Goal: Navigation & Orientation: Understand site structure

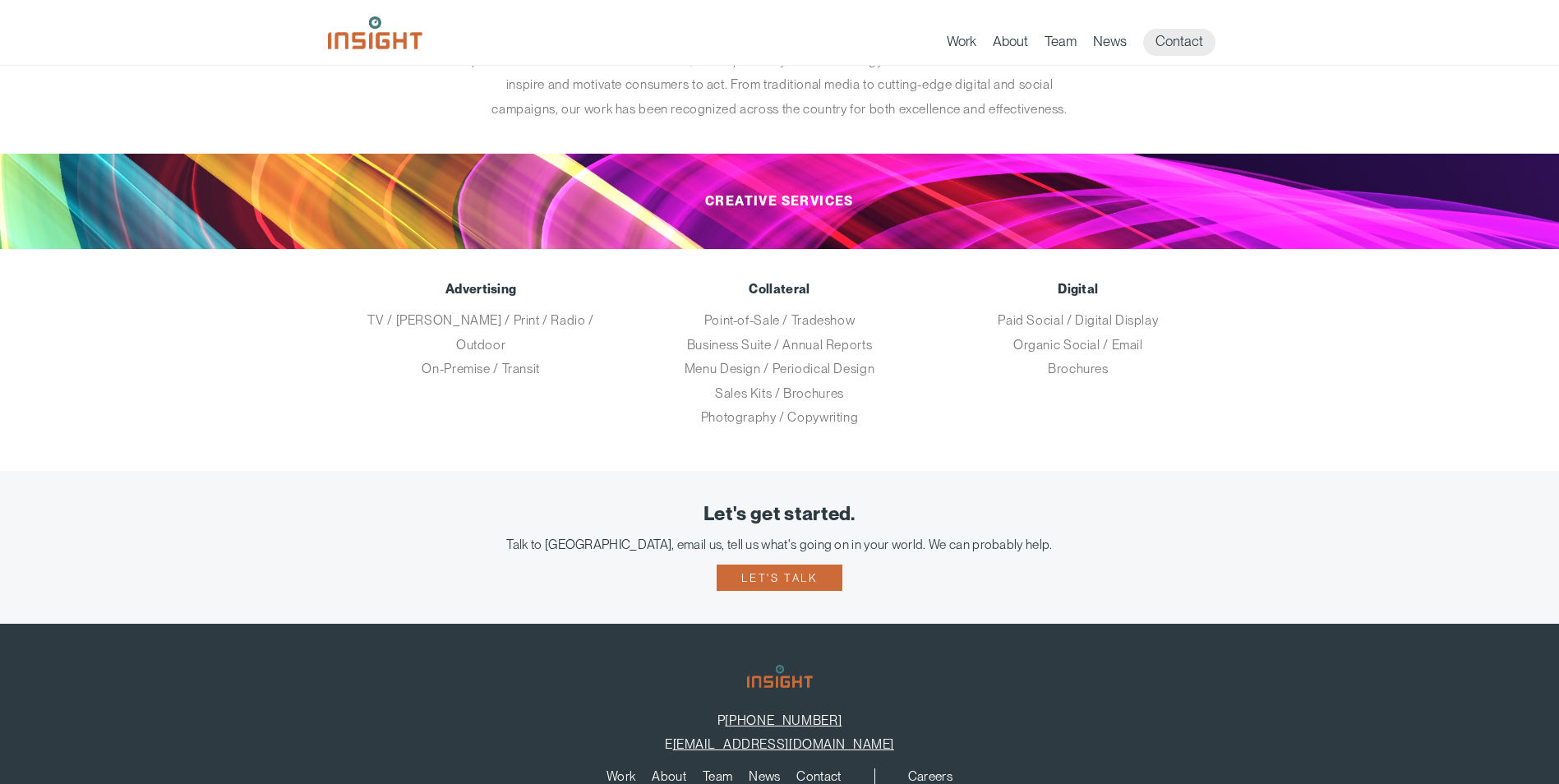
scroll to position [317, 0]
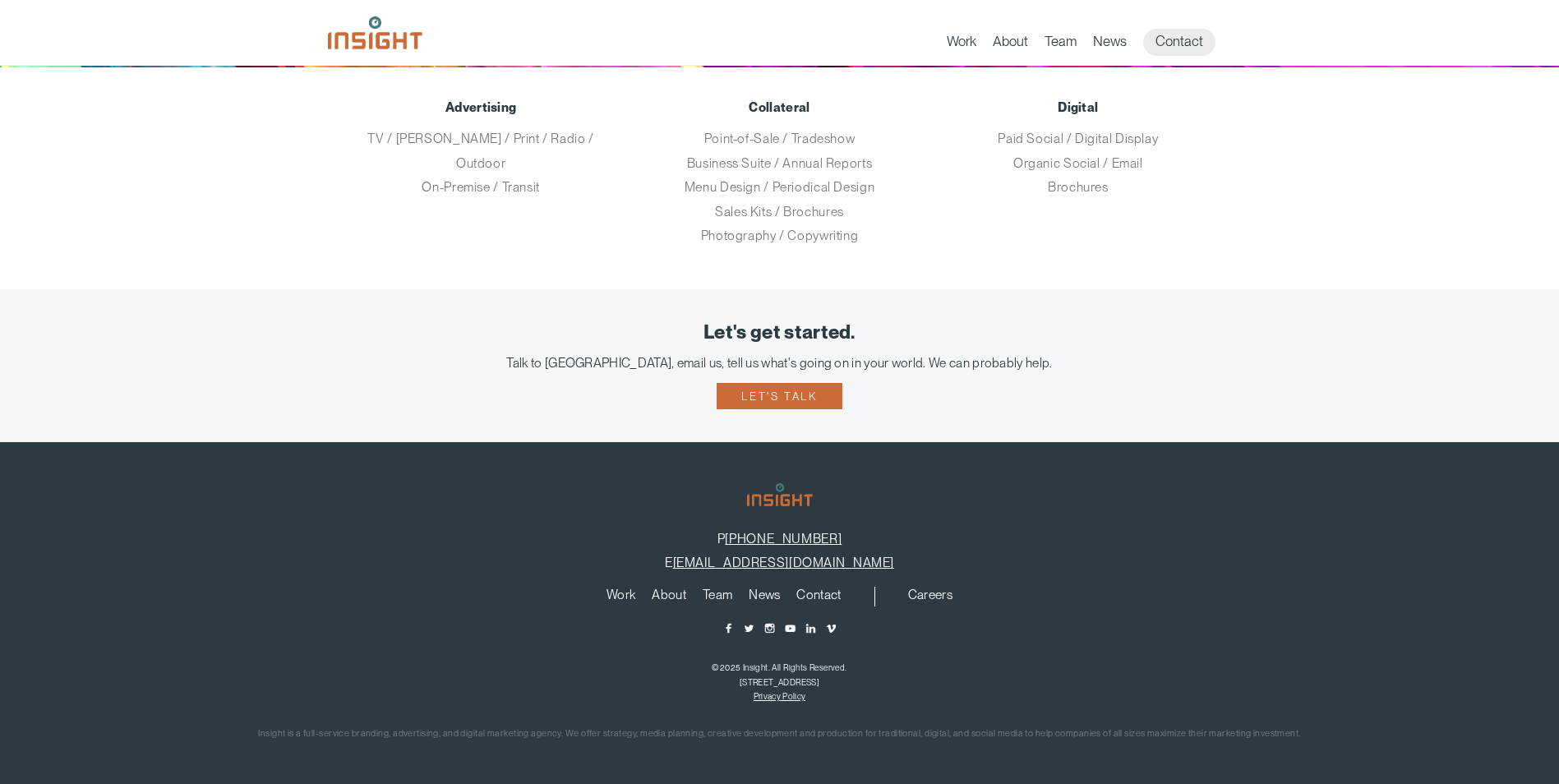
drag, startPoint x: 930, startPoint y: 564, endPoint x: 689, endPoint y: 570, distance: 241.1
click at [689, 570] on p "E info@insightmarketingdesign.com" at bounding box center [780, 562] width 1510 height 15
copy p "[EMAIL_ADDRESS][DOMAIN_NAME]"
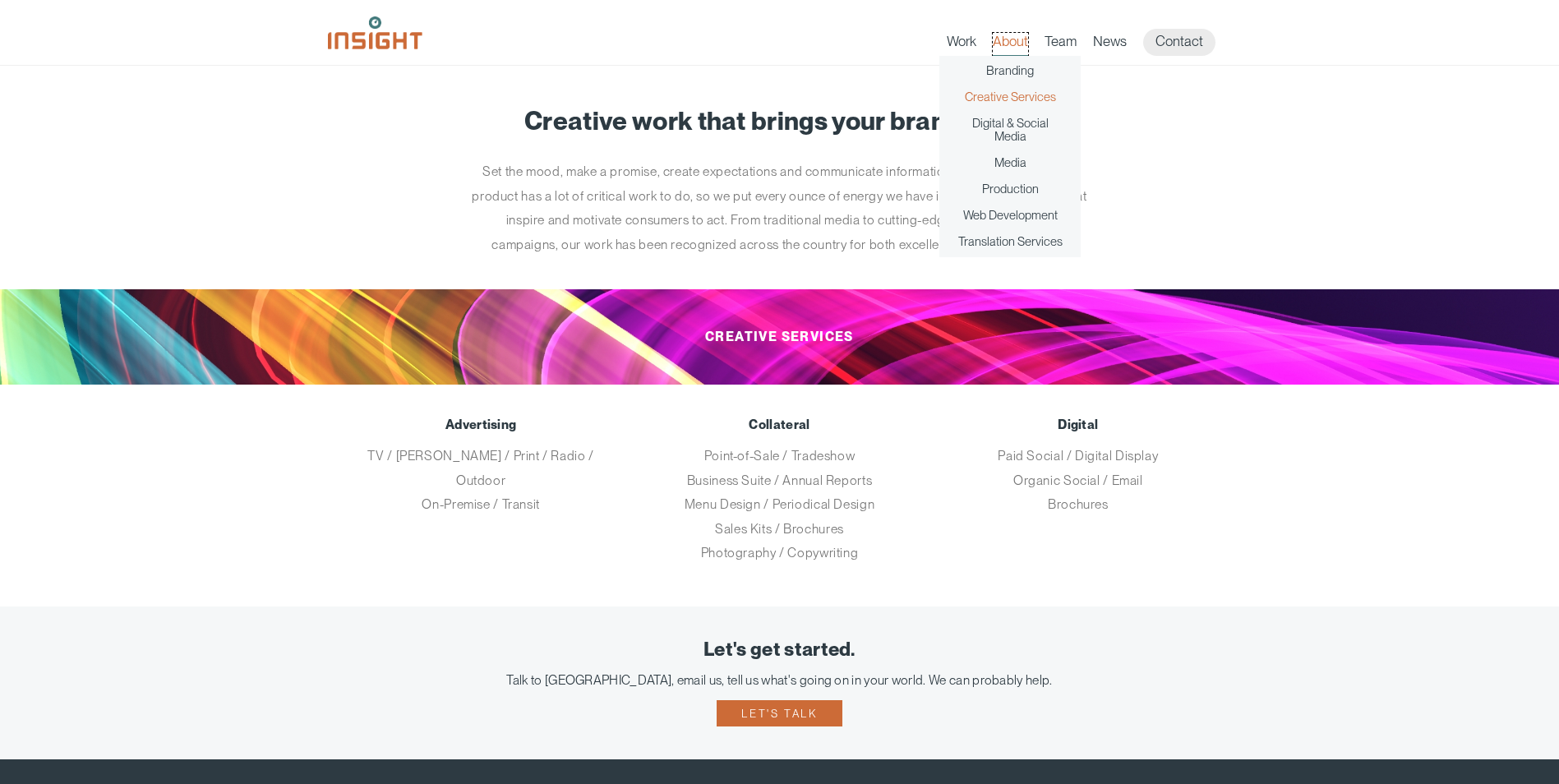
click at [1005, 43] on link "About" at bounding box center [1010, 44] width 35 height 23
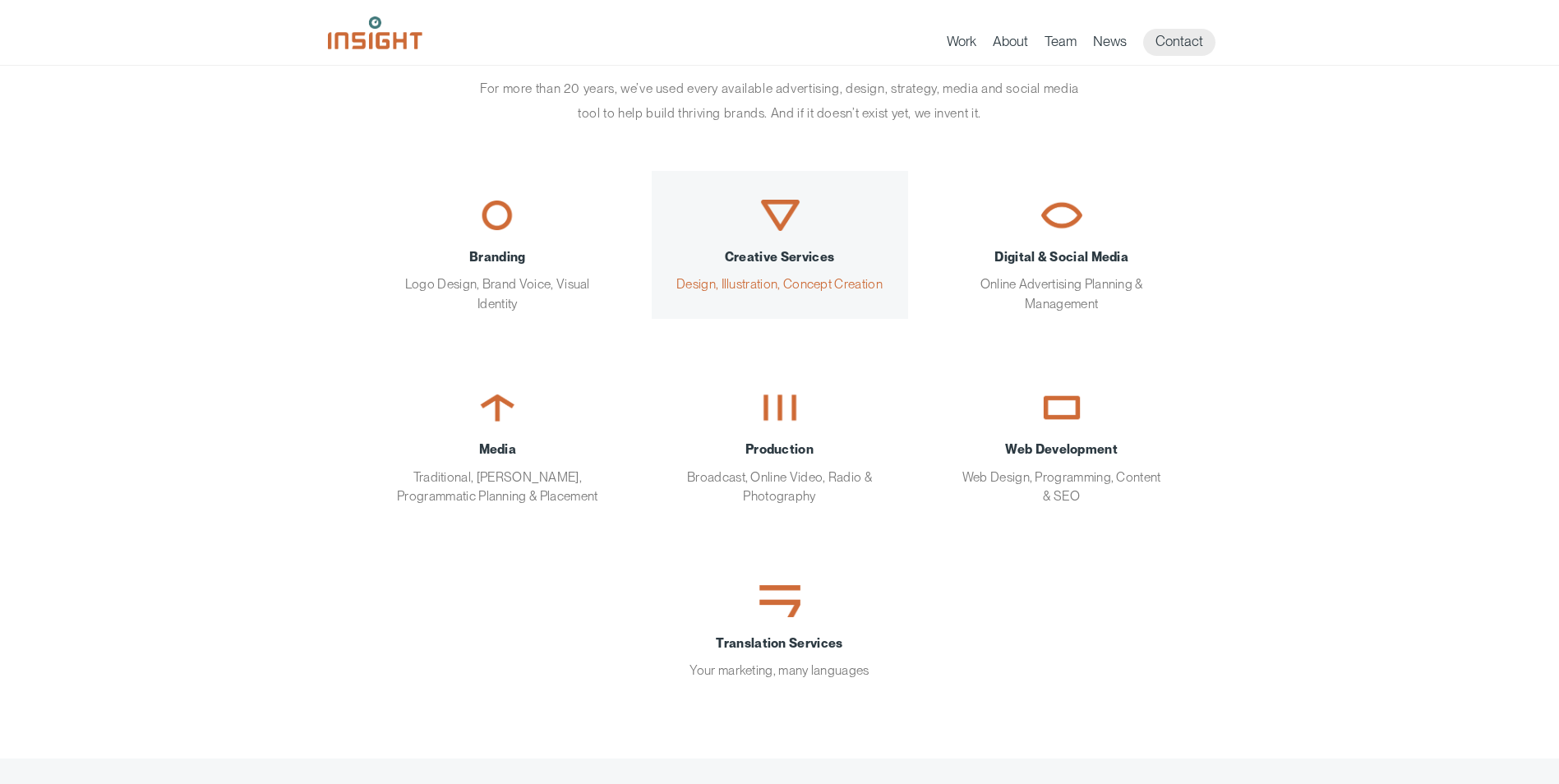
scroll to position [82, 0]
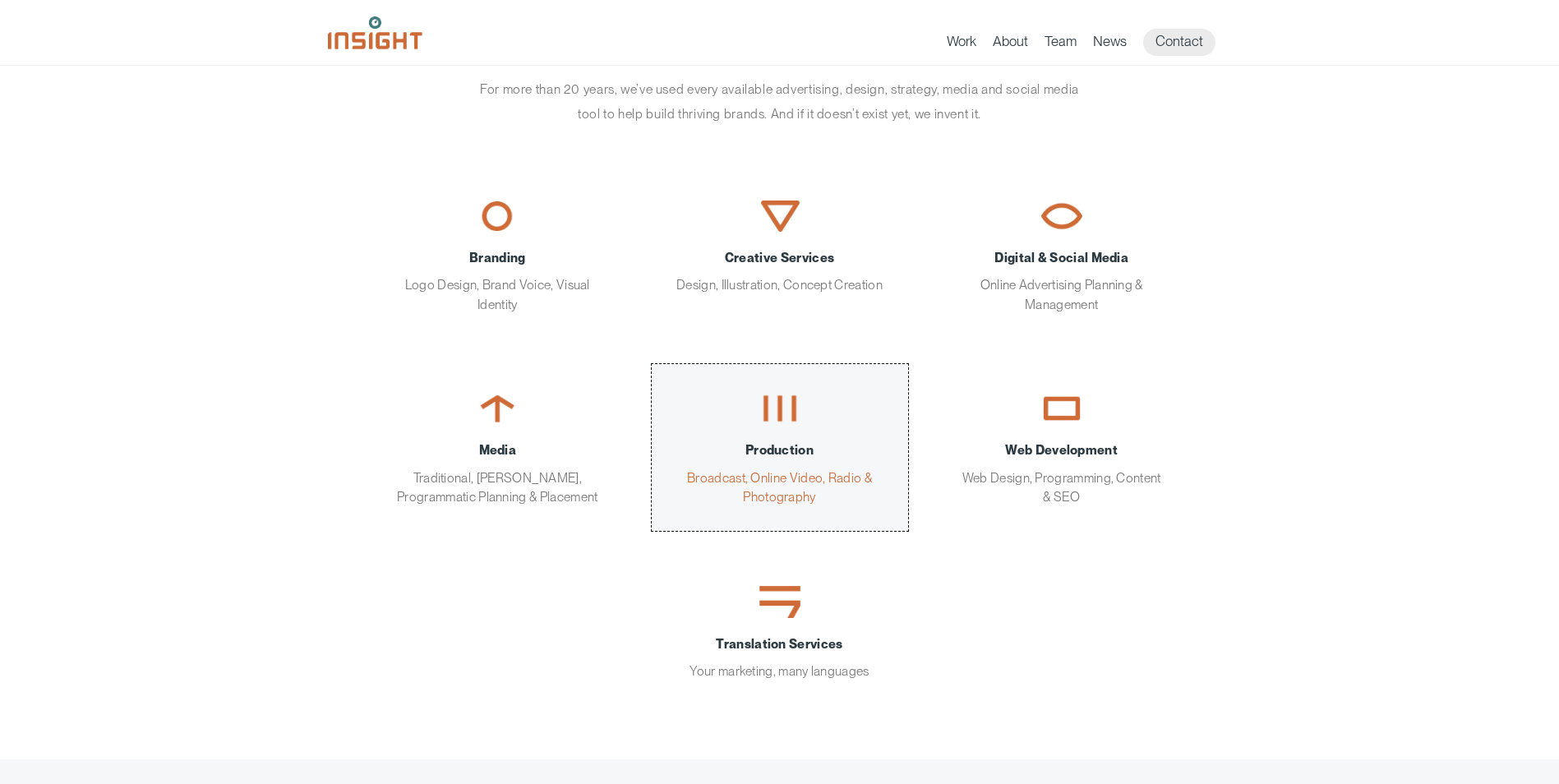
click at [759, 481] on div "Production Broadcast, Online Video, Radio & Photography" at bounding box center [780, 473] width 208 height 66
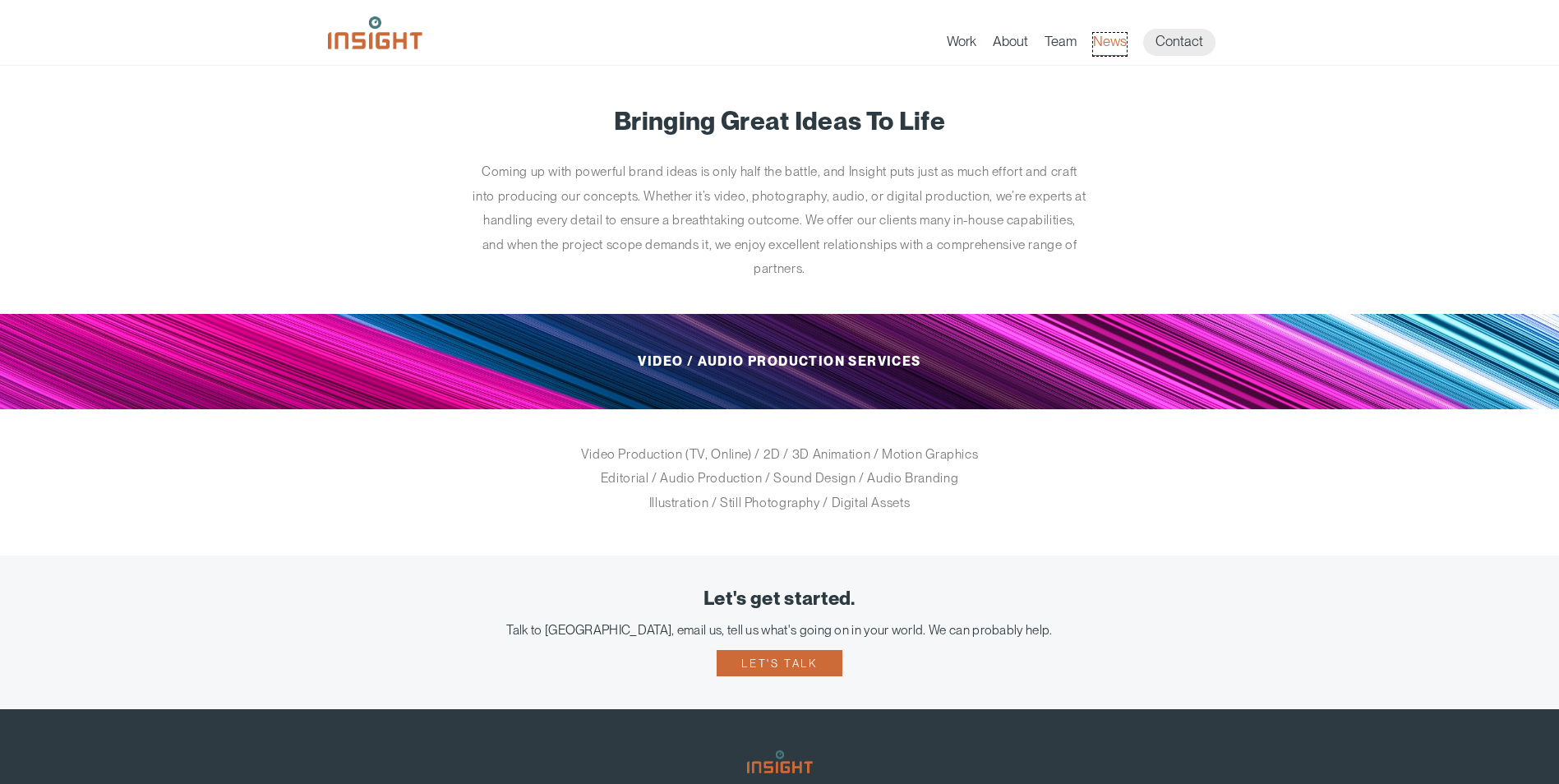
click at [1106, 42] on link "News" at bounding box center [1109, 44] width 33 height 23
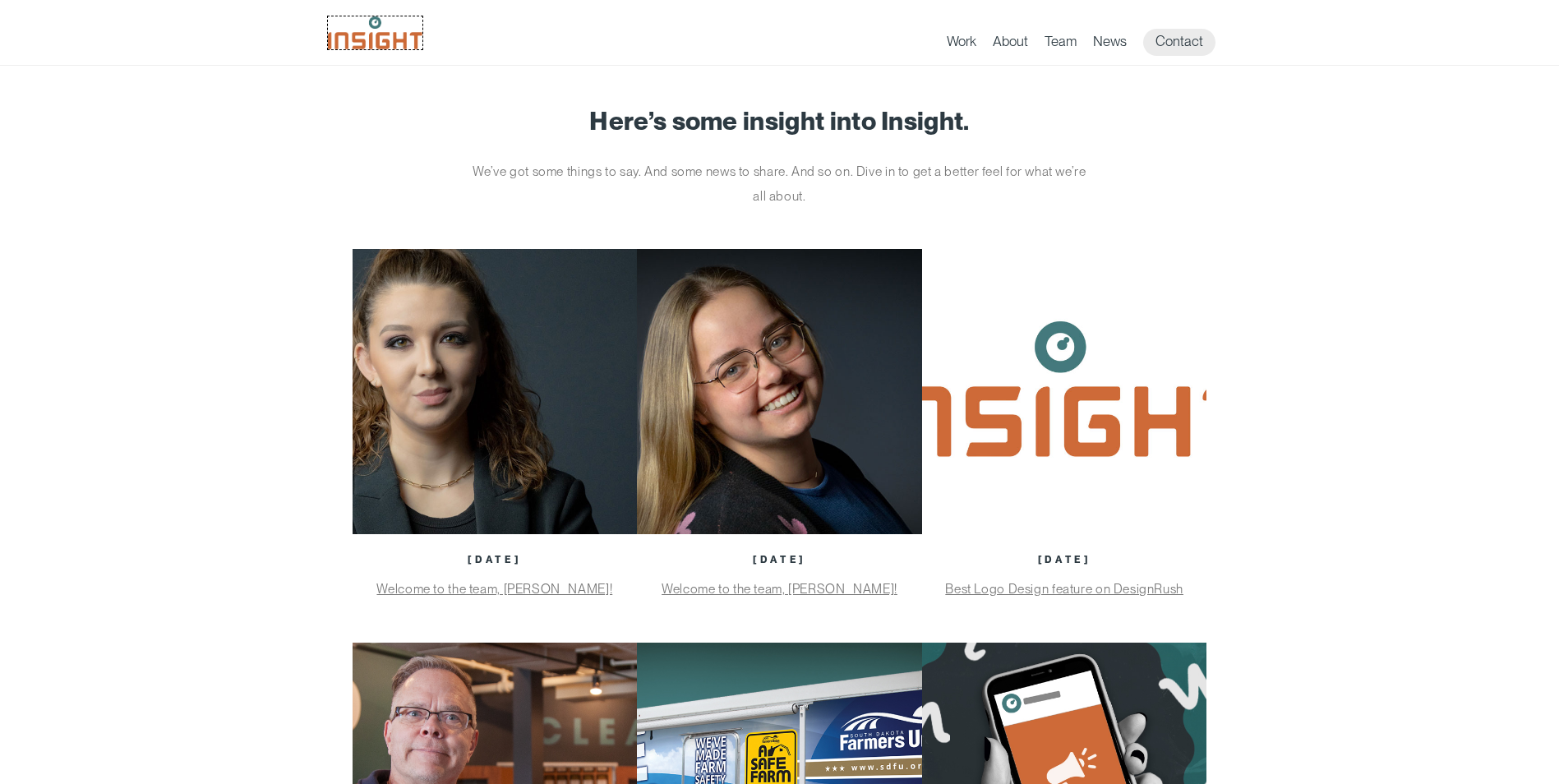
click at [375, 49] on img at bounding box center [375, 33] width 95 height 33
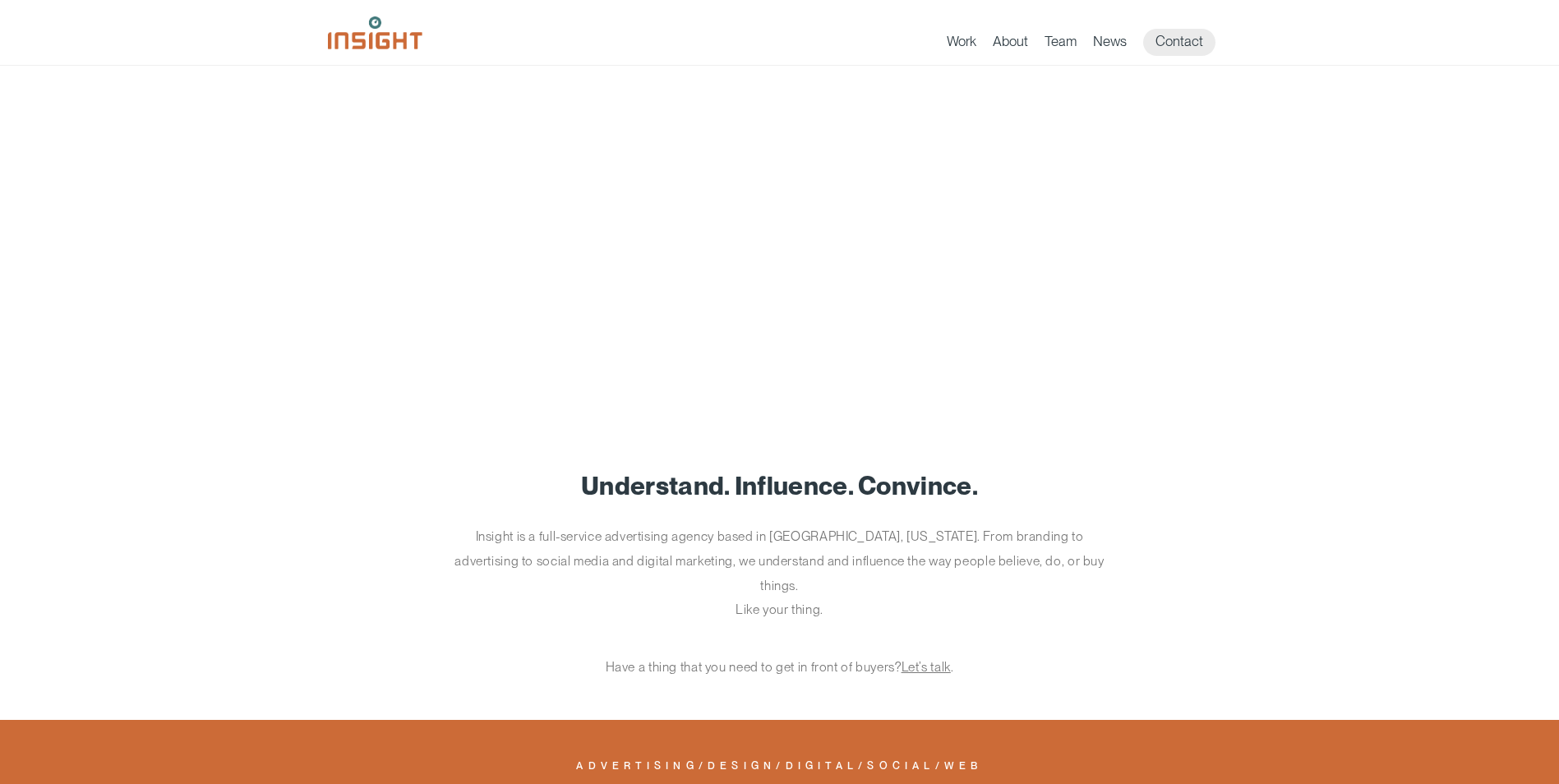
scroll to position [336, 0]
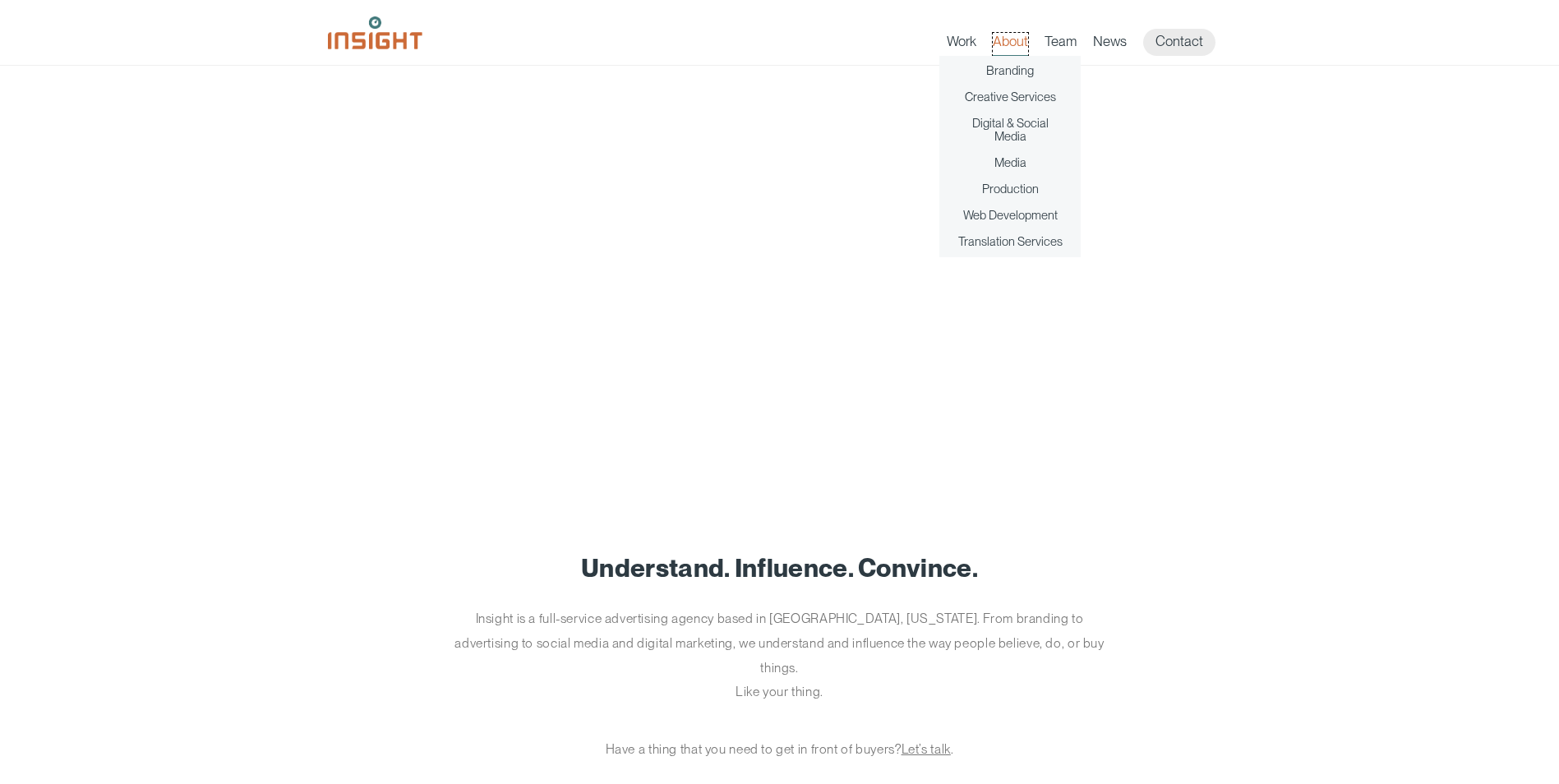
click at [999, 44] on link "About" at bounding box center [1010, 44] width 35 height 23
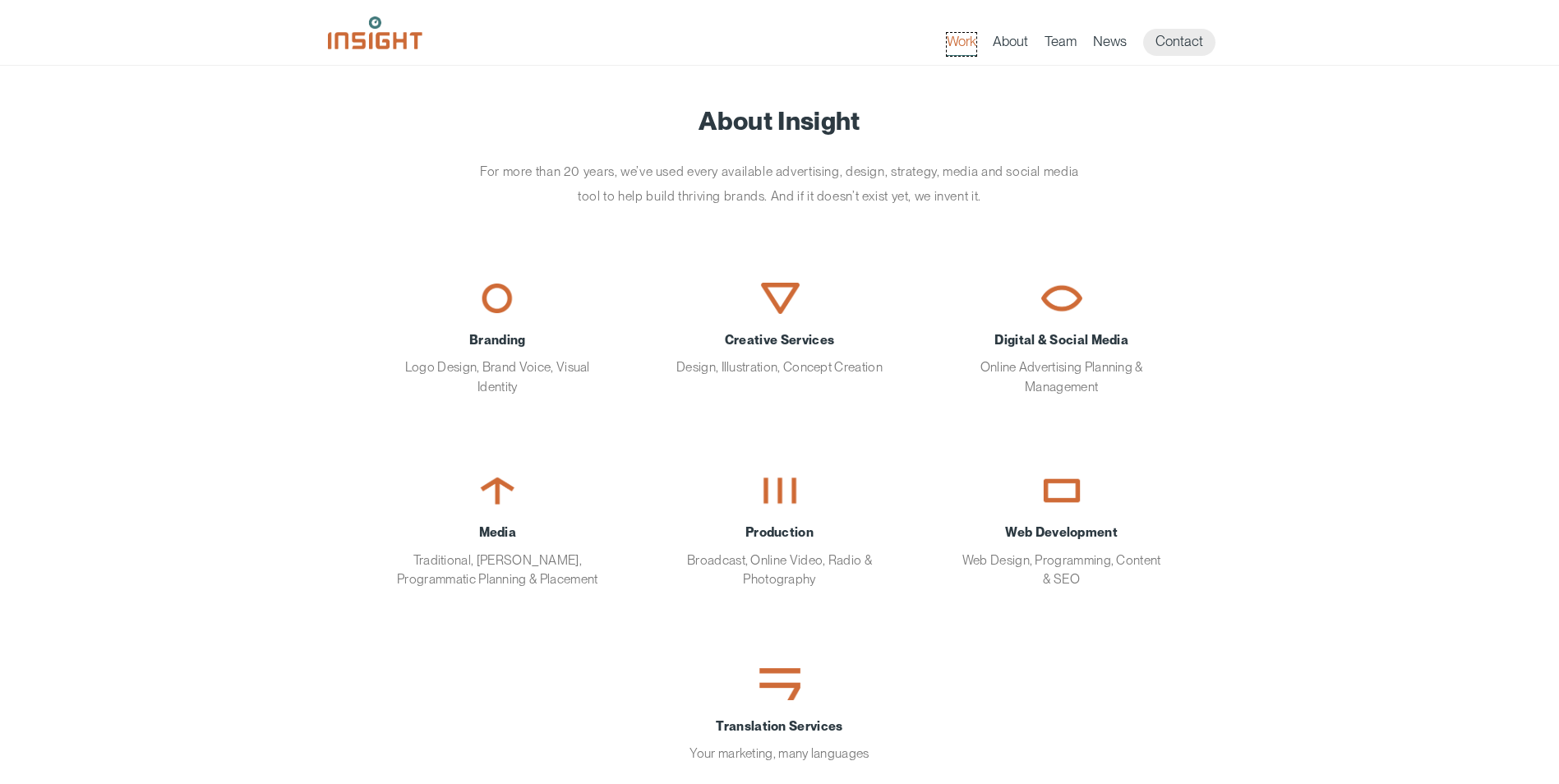
click at [972, 44] on link "Work" at bounding box center [961, 44] width 30 height 23
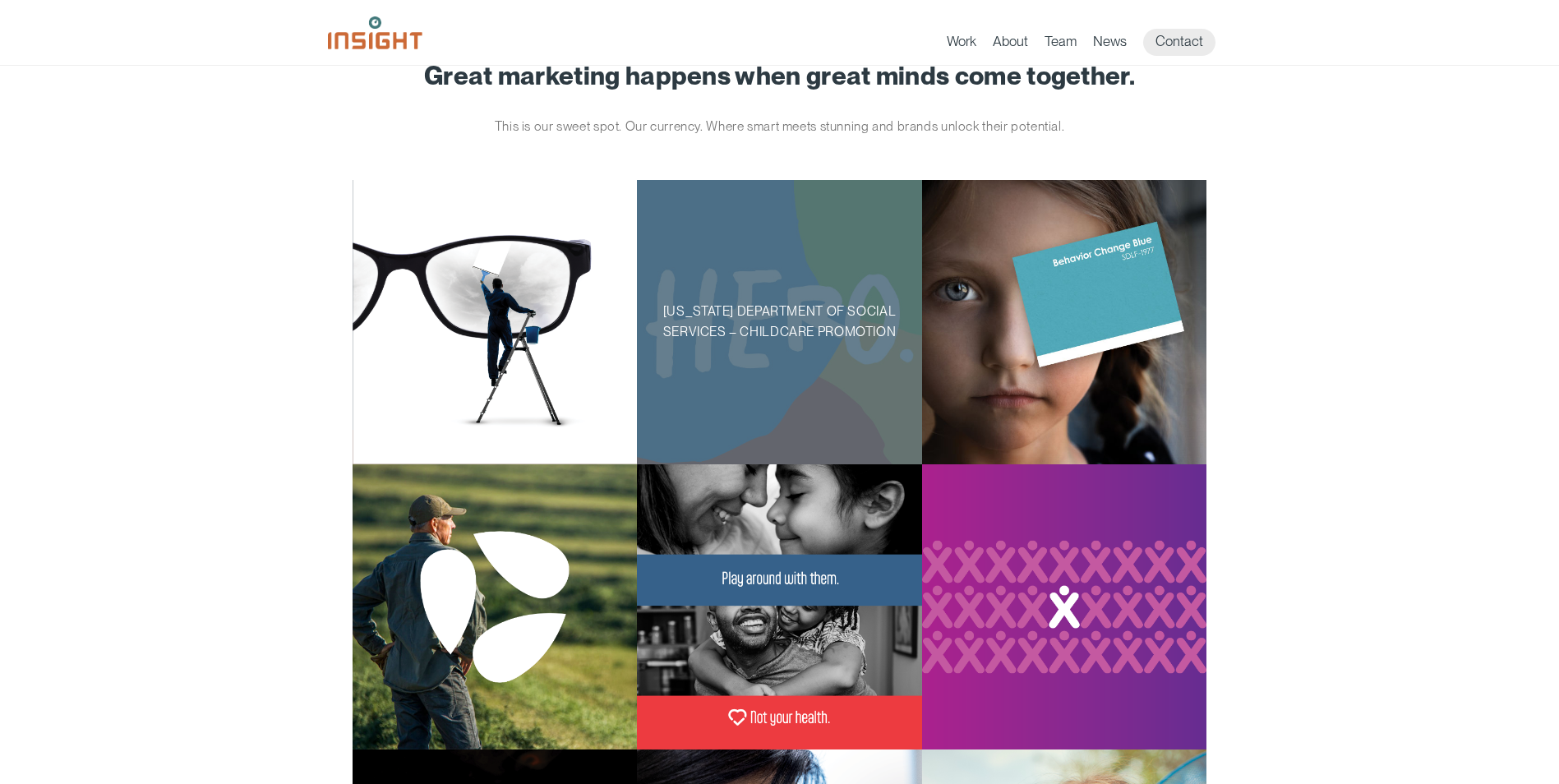
scroll to position [82, 0]
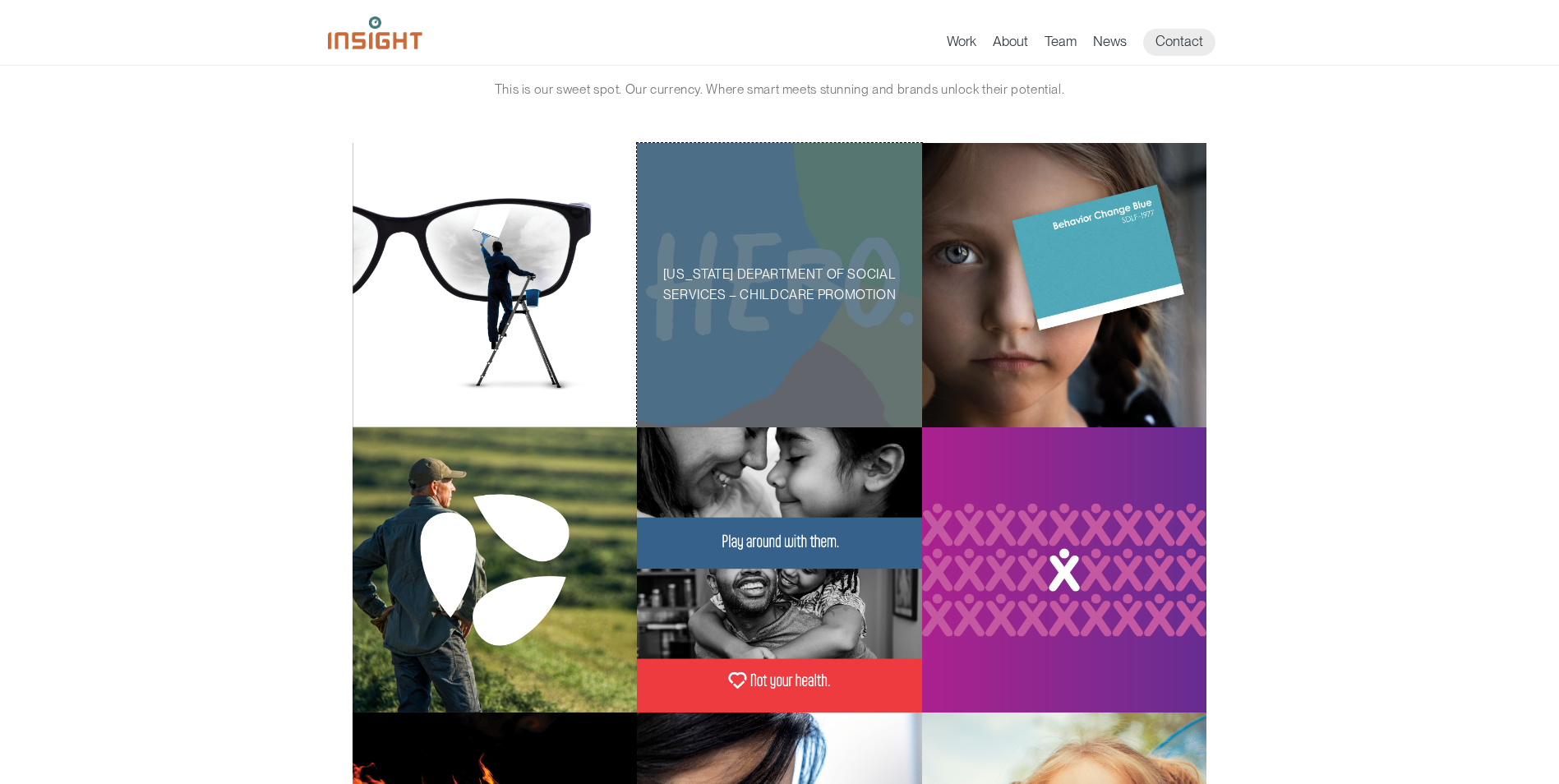
click at [807, 336] on div "[US_STATE] Department of Social Services – Childcare Promotion" at bounding box center [780, 286] width 285 height 285
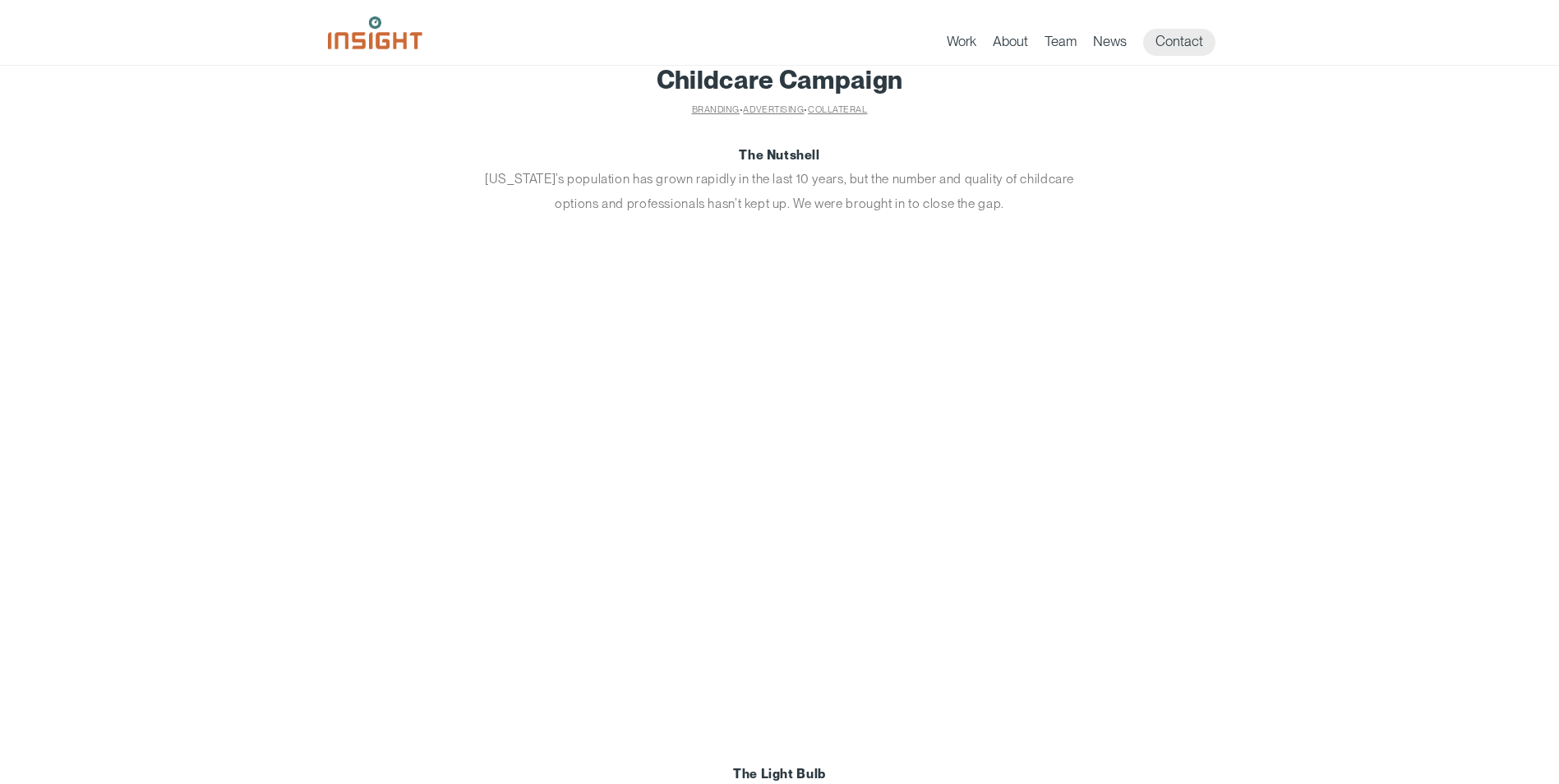
scroll to position [82, 0]
